Goal: Transaction & Acquisition: Subscribe to service/newsletter

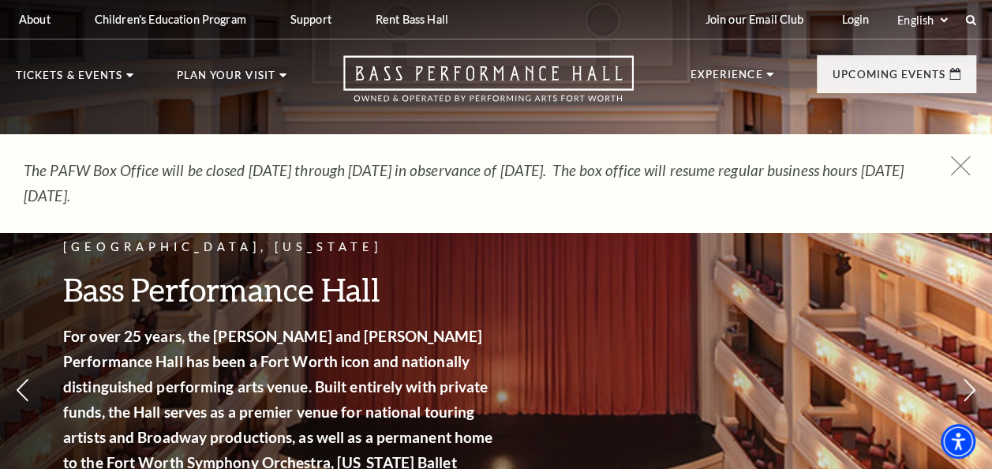
click at [960, 163] on icon at bounding box center [961, 166] width 20 height 20
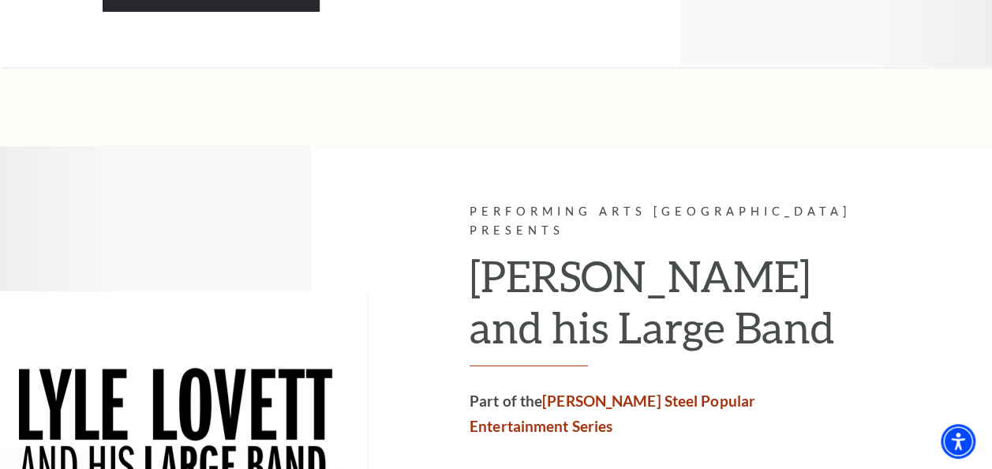
scroll to position [2289, 0]
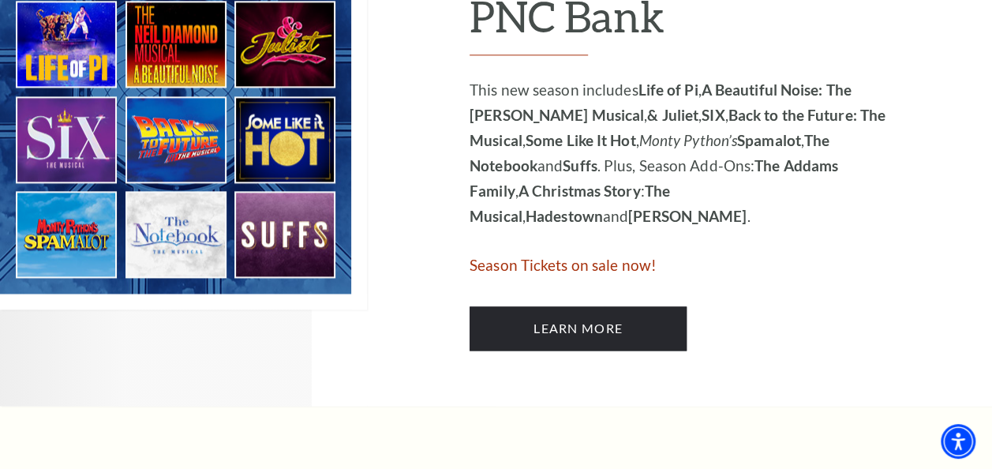
scroll to position [947, 0]
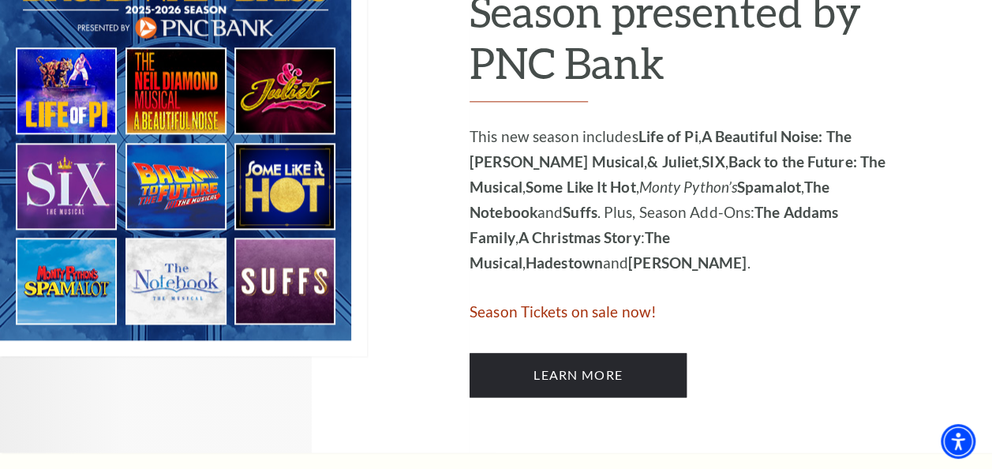
click at [169, 194] on img at bounding box center [183, 140] width 367 height 431
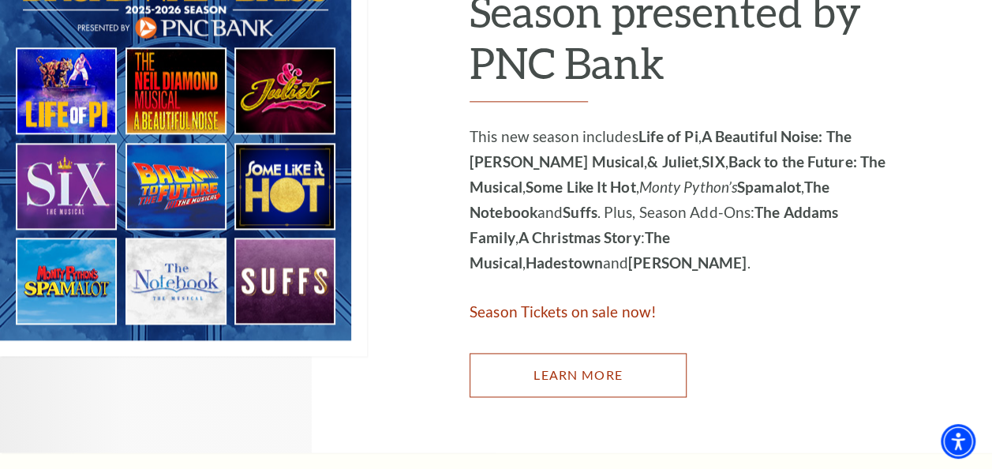
click at [575, 379] on link "Learn More" at bounding box center [578, 375] width 217 height 44
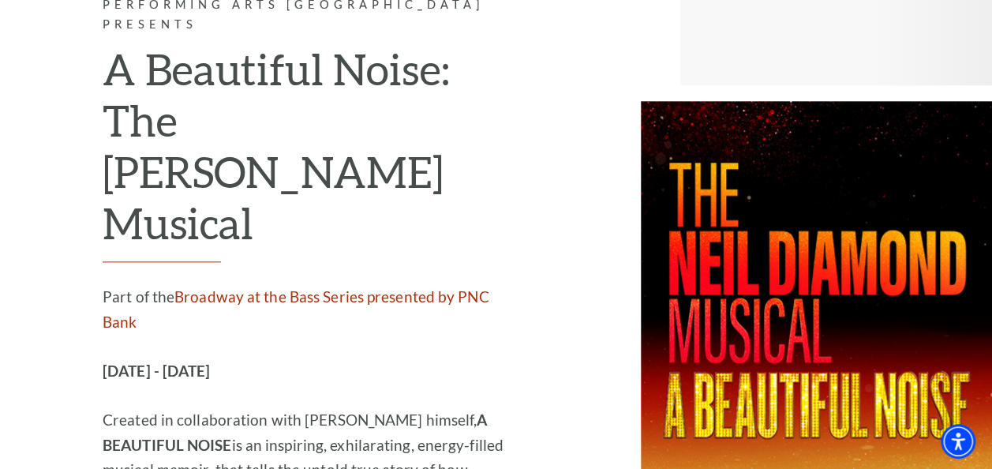
scroll to position [3709, 0]
